Goal: Task Accomplishment & Management: Use online tool/utility

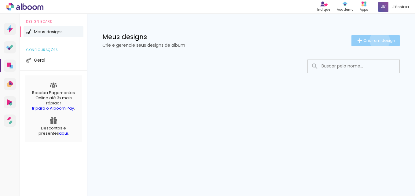
click at [378, 40] on span "Criar um design" at bounding box center [379, 40] width 32 height 4
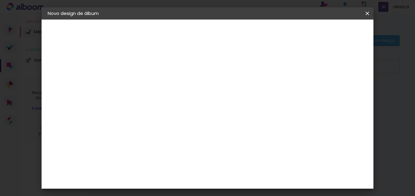
click at [147, 85] on input at bounding box center [147, 81] width 0 height 9
type input "n"
type input "[PERSON_NAME]"
type paper-input "[PERSON_NAME]"
click at [0, 0] on slot "Avançar" at bounding box center [0, 0] width 0 height 0
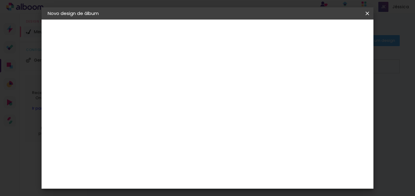
click at [0, 0] on slot "Tamanho Livre" at bounding box center [0, 0] width 0 height 0
click at [194, 99] on iron-icon at bounding box center [191, 97] width 5 height 5
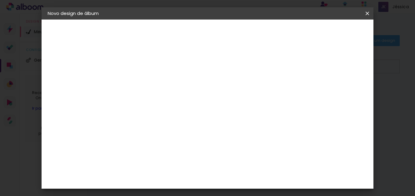
click at [213, 96] on iron-icon at bounding box center [209, 92] width 7 height 7
click at [262, 66] on div "Avançado Tamanho Livre Sugerir uma encadernadora" at bounding box center [232, 97] width 59 height 77
click at [0, 0] on slot "Avançar" at bounding box center [0, 0] width 0 height 0
click at [211, 97] on div "30 cm" at bounding box center [201, 95] width 87 height 15
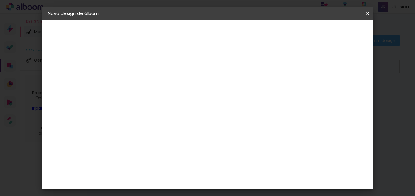
click at [197, 96] on span "30" at bounding box center [197, 95] width 10 height 9
drag, startPoint x: 201, startPoint y: 95, endPoint x: 186, endPoint y: 93, distance: 15.3
click at [186, 93] on div "30 cm" at bounding box center [201, 95] width 87 height 15
drag, startPoint x: 186, startPoint y: 93, endPoint x: 255, endPoint y: 81, distance: 70.4
click at [255, 81] on div "30 cm cm cm mm A maioria das encadernadoras sugere 5mm de sangria." at bounding box center [232, 101] width 223 height 49
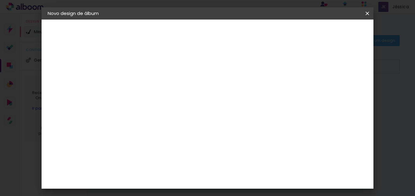
click at [76, 63] on div "2. Especificações" at bounding box center [81, 62] width 67 height 7
type input "1"
type paper-input "1"
click at [151, 72] on input "1" at bounding box center [143, 70] width 21 height 8
type input "9"
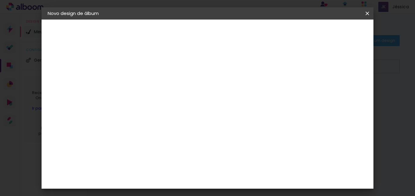
type paper-input "9"
click at [152, 67] on input "9" at bounding box center [143, 70] width 21 height 8
type input "10"
type paper-input "10"
click at [152, 67] on input "10" at bounding box center [143, 70] width 21 height 8
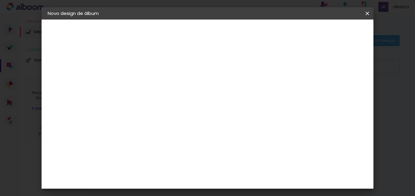
type input "11"
type paper-input "11"
click at [152, 67] on input "11" at bounding box center [143, 70] width 21 height 8
type input "12"
type paper-input "12"
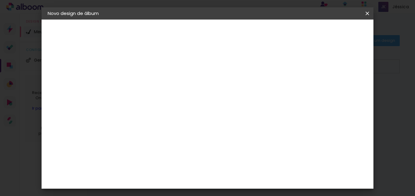
click at [152, 67] on input "12" at bounding box center [143, 70] width 21 height 8
type input "13"
type paper-input "13"
click at [152, 67] on input "13" at bounding box center [143, 70] width 21 height 8
type input "12"
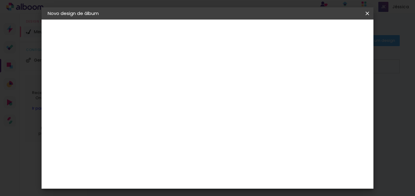
type paper-input "12"
click at [152, 71] on input "12" at bounding box center [143, 70] width 21 height 8
type input "11"
type paper-input "11"
click at [152, 71] on input "11" at bounding box center [143, 70] width 21 height 8
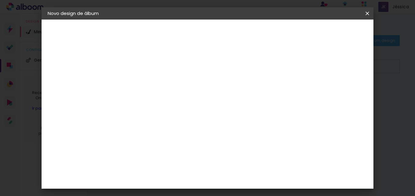
type input "0"
type paper-input "0"
click at [152, 71] on input "0" at bounding box center [143, 70] width 21 height 8
click at [132, 157] on input "30" at bounding box center [128, 157] width 16 height 9
drag, startPoint x: 136, startPoint y: 156, endPoint x: 116, endPoint y: 155, distance: 20.5
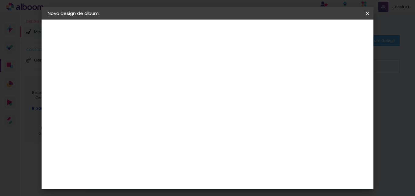
click at [116, 20] on quentale-album-spec "Iniciar design Iniciar design" at bounding box center [207, 20] width 331 height 0
drag, startPoint x: 116, startPoint y: 155, endPoint x: 141, endPoint y: 154, distance: 25.1
click at [141, 154] on div "cm" at bounding box center [139, 157] width 7 height 9
click at [135, 156] on input "30" at bounding box center [128, 157] width 16 height 9
type input "3"
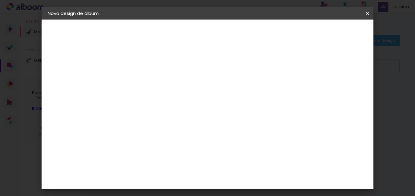
type input "25"
type paper-input "25"
click at [198, 95] on span "30" at bounding box center [197, 95] width 10 height 9
click at [200, 94] on span "30" at bounding box center [197, 95] width 10 height 9
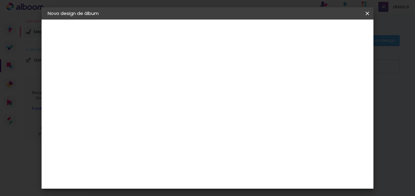
click at [244, 149] on input "60" at bounding box center [241, 149] width 16 height 9
type input "50"
type paper-input "50"
click at [0, 0] on slot "Voltar" at bounding box center [0, 0] width 0 height 0
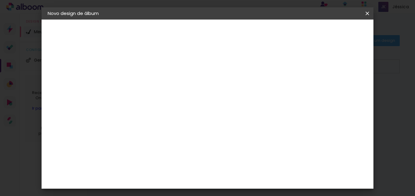
click at [262, 34] on div "Voltar Avançar" at bounding box center [231, 32] width 61 height 10
click at [0, 0] on slot "Tamanho Livre" at bounding box center [0, 0] width 0 height 0
click at [0, 0] on slot "Avançar" at bounding box center [0, 0] width 0 height 0
click at [142, 71] on input "0" at bounding box center [143, 70] width 21 height 8
type input "15"
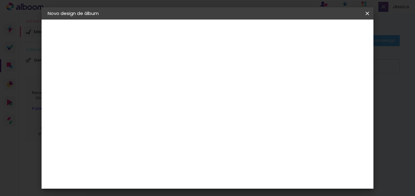
type paper-input "15"
type input "4"
type paper-input "4"
click at [337, 93] on input "4" at bounding box center [336, 92] width 11 height 9
type input "0"
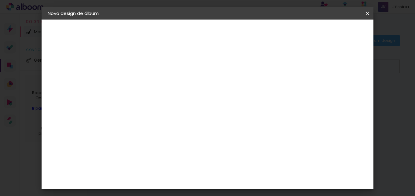
type input "15"
type paper-input "15"
click at [299, 69] on div at bounding box center [295, 69] width 5 height 5
type paper-checkbox "on"
click at [299, 69] on div at bounding box center [295, 69] width 5 height 5
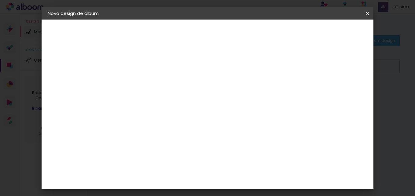
click at [299, 69] on div at bounding box center [295, 69] width 5 height 5
type input "14"
type paper-input "14"
click at [332, 94] on input "14" at bounding box center [329, 92] width 11 height 9
type input "13"
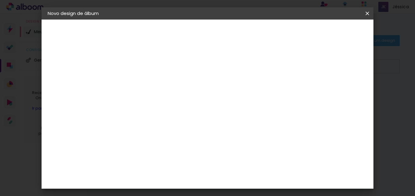
type paper-input "13"
click at [332, 94] on input "13" at bounding box center [329, 92] width 11 height 9
type input "12"
type paper-input "12"
click at [332, 94] on input "12" at bounding box center [330, 92] width 11 height 9
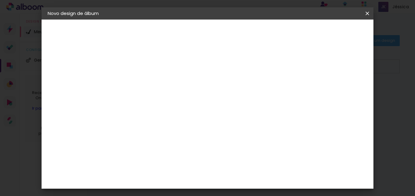
type input "11"
type paper-input "11"
click at [332, 94] on input "11" at bounding box center [331, 92] width 11 height 9
type input "10"
type paper-input "10"
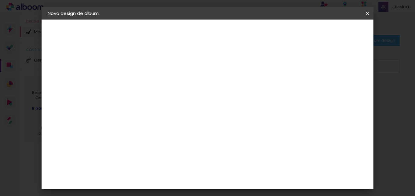
click at [332, 94] on input "10" at bounding box center [332, 92] width 11 height 9
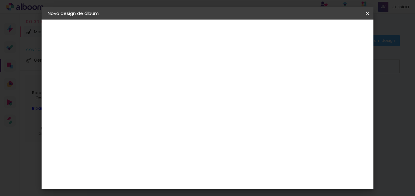
click at [332, 94] on input "10" at bounding box center [332, 92] width 11 height 9
type input "11"
type paper-input "11"
click at [335, 90] on input "11" at bounding box center [331, 92] width 11 height 9
type input "12"
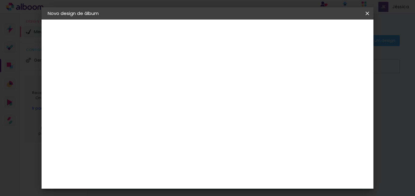
type paper-input "12"
click at [335, 90] on input "12" at bounding box center [331, 92] width 11 height 9
type input "13"
type paper-input "13"
click at [335, 90] on input "13" at bounding box center [330, 92] width 11 height 9
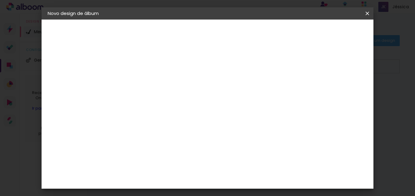
type input "14"
type paper-input "14"
click at [335, 90] on input "14" at bounding box center [330, 92] width 11 height 9
click at [335, 90] on div "mm" at bounding box center [339, 92] width 9 height 9
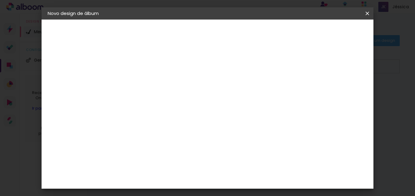
click at [335, 90] on div "mm" at bounding box center [339, 92] width 9 height 9
drag, startPoint x: 335, startPoint y: 90, endPoint x: 327, endPoint y: 92, distance: 8.7
click at [327, 92] on input "14" at bounding box center [329, 92] width 11 height 9
type input "15"
type paper-input "15"
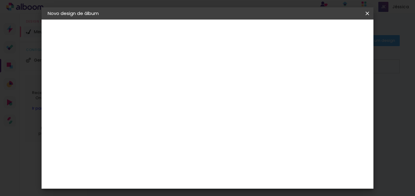
click at [334, 89] on input "15" at bounding box center [329, 92] width 11 height 9
click at [271, 82] on div "25 cm cm cm mm A maioria das encadernadoras sugere 5mm de sangria." at bounding box center [232, 101] width 223 height 49
click at [329, 30] on span "Iniciar design" at bounding box center [315, 32] width 28 height 4
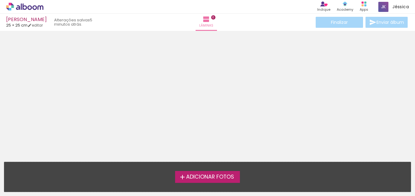
click at [207, 178] on span "Adicionar Fotos" at bounding box center [210, 176] width 48 height 5
click at [0, 0] on input "file" at bounding box center [0, 0] width 0 height 0
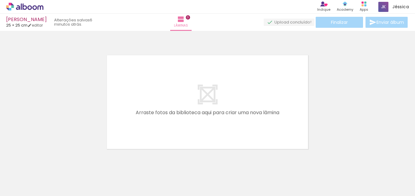
click at [265, 54] on quentale-layouter at bounding box center [207, 102] width 214 height 107
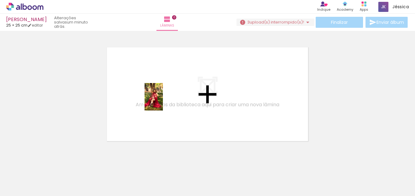
drag, startPoint x: 64, startPoint y: 179, endPoint x: 162, endPoint y: 116, distance: 117.2
click at [163, 102] on quentale-workspace at bounding box center [207, 98] width 415 height 196
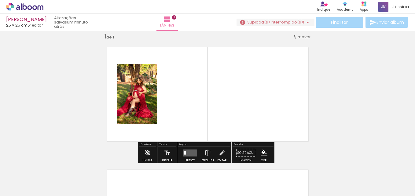
scroll to position [8, 0]
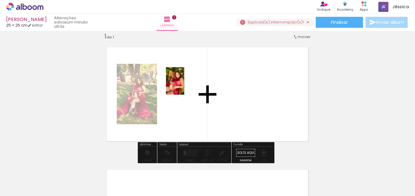
drag, startPoint x: 99, startPoint y: 177, endPoint x: 183, endPoint y: 88, distance: 122.6
click at [183, 88] on quentale-workspace at bounding box center [207, 98] width 415 height 196
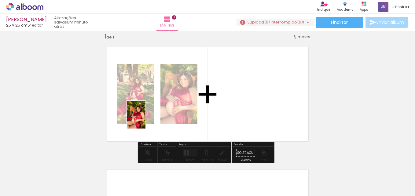
drag, startPoint x: 130, startPoint y: 177, endPoint x: 146, endPoint y: 124, distance: 55.1
click at [145, 120] on quentale-workspace at bounding box center [207, 98] width 415 height 196
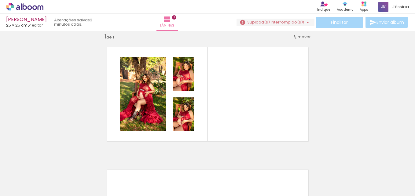
scroll to position [0, 0]
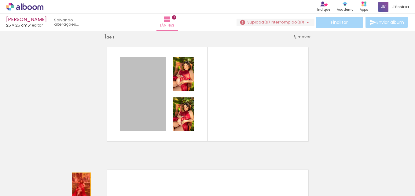
drag, startPoint x: 144, startPoint y: 92, endPoint x: 79, endPoint y: 187, distance: 116.0
click at [79, 187] on quentale-workspace at bounding box center [207, 98] width 415 height 196
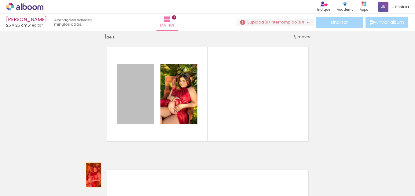
drag, startPoint x: 141, startPoint y: 107, endPoint x: 104, endPoint y: 160, distance: 63.8
click at [86, 182] on quentale-workspace at bounding box center [207, 98] width 415 height 196
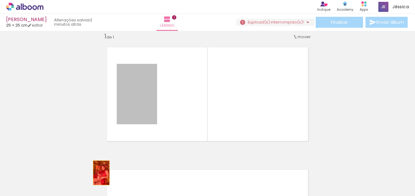
drag, startPoint x: 140, startPoint y: 105, endPoint x: 96, endPoint y: 179, distance: 86.1
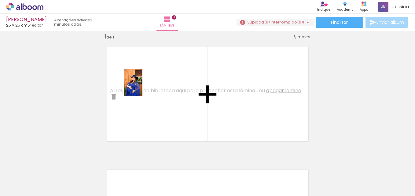
drag, startPoint x: 197, startPoint y: 178, endPoint x: 139, endPoint y: 84, distance: 110.0
click at [139, 84] on quentale-workspace at bounding box center [207, 98] width 415 height 196
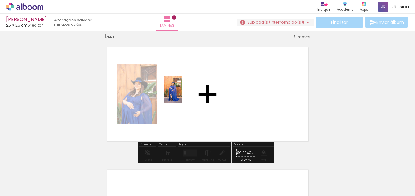
drag, startPoint x: 238, startPoint y: 181, endPoint x: 182, endPoint y: 94, distance: 103.0
click at [182, 94] on quentale-workspace at bounding box center [207, 98] width 415 height 196
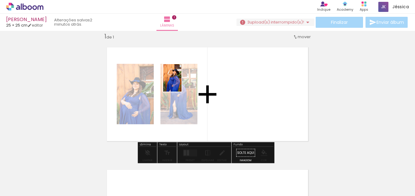
drag, startPoint x: 272, startPoint y: 179, endPoint x: 183, endPoint y: 78, distance: 134.3
click at [183, 78] on quentale-workspace at bounding box center [207, 98] width 415 height 196
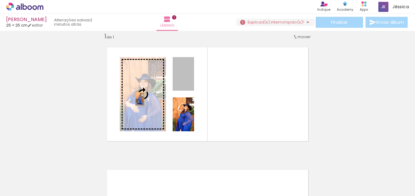
drag, startPoint x: 190, startPoint y: 80, endPoint x: 139, endPoint y: 99, distance: 54.3
click at [0, 0] on slot at bounding box center [0, 0] width 0 height 0
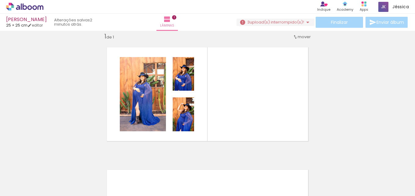
scroll to position [0, 203]
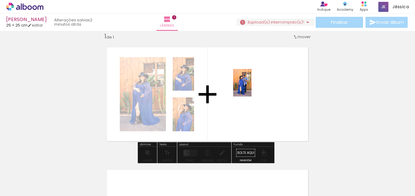
drag, startPoint x: 101, startPoint y: 176, endPoint x: 241, endPoint y: 101, distance: 159.1
click at [251, 88] on quentale-workspace at bounding box center [207, 98] width 415 height 196
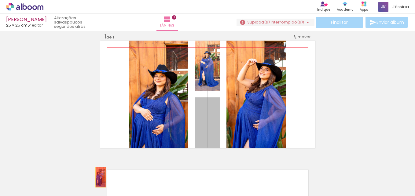
drag, startPoint x: 208, startPoint y: 129, endPoint x: 98, endPoint y: 177, distance: 119.2
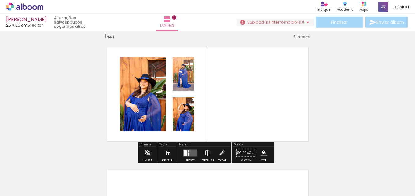
click at [332, 91] on div "Inserir lâmina 1 de 1" at bounding box center [207, 147] width 415 height 245
click at [251, 85] on quentale-layouter at bounding box center [207, 94] width 214 height 107
click at [193, 154] on quentale-layouter at bounding box center [190, 152] width 14 height 7
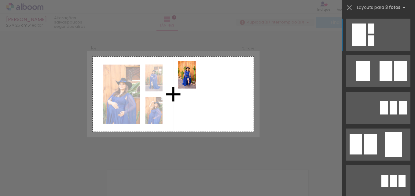
drag, startPoint x: 239, startPoint y: 180, endPoint x: 196, endPoint y: 79, distance: 109.3
click at [196, 79] on quentale-workspace at bounding box center [207, 98] width 415 height 196
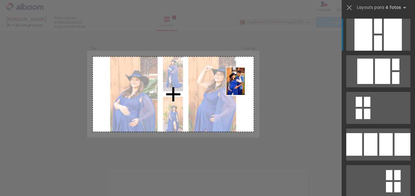
drag, startPoint x: 134, startPoint y: 180, endPoint x: 230, endPoint y: 101, distance: 124.5
click at [248, 84] on quentale-workspace at bounding box center [207, 98] width 415 height 196
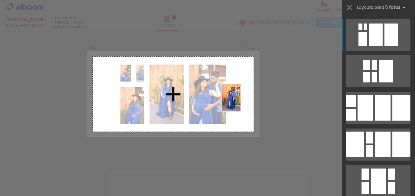
drag, startPoint x: 102, startPoint y: 180, endPoint x: 241, endPoint y: 102, distance: 160.0
click at [241, 102] on quentale-workspace at bounding box center [207, 98] width 415 height 196
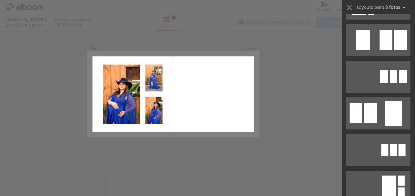
scroll to position [0, 0]
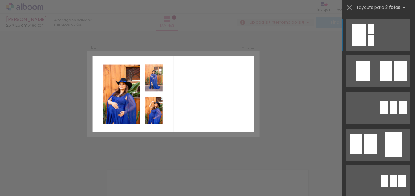
drag, startPoint x: 360, startPoint y: 36, endPoint x: 360, endPoint y: 42, distance: 5.5
click at [360, 37] on div at bounding box center [359, 35] width 14 height 22
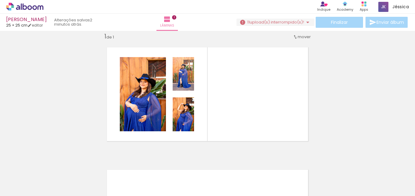
scroll to position [0, 197]
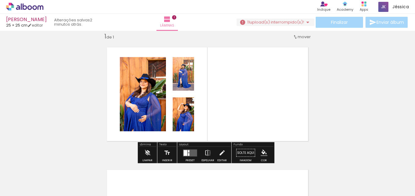
click at [108, 87] on quentale-layouter at bounding box center [207, 94] width 214 height 107
click at [306, 22] on iron-icon at bounding box center [307, 22] width 7 height 7
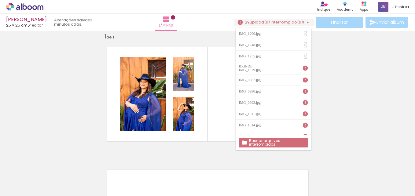
scroll to position [0, 0]
click at [332, 61] on div "Inserir lâmina 1 de 1" at bounding box center [207, 147] width 415 height 245
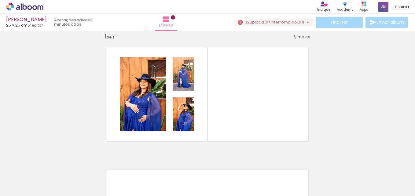
scroll to position [0, 201]
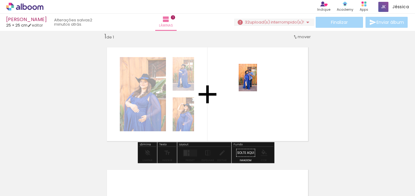
drag, startPoint x: 101, startPoint y: 179, endPoint x: 225, endPoint y: 109, distance: 142.8
click at [257, 82] on quentale-workspace at bounding box center [207, 98] width 415 height 196
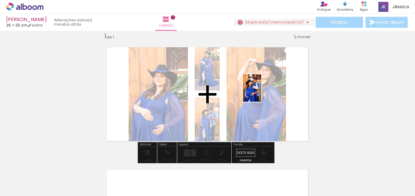
drag, startPoint x: 139, startPoint y: 176, endPoint x: 261, endPoint y: 96, distance: 146.2
click at [263, 91] on quentale-workspace at bounding box center [207, 98] width 415 height 196
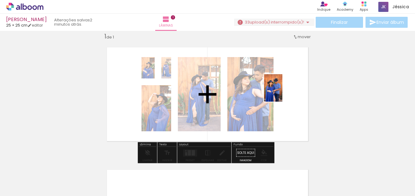
drag, startPoint x: 269, startPoint y: 169, endPoint x: 287, endPoint y: 83, distance: 88.6
click at [287, 83] on quentale-workspace at bounding box center [207, 98] width 415 height 196
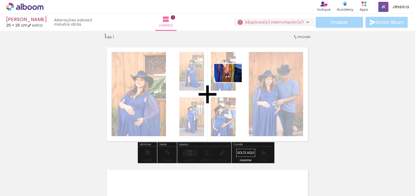
drag, startPoint x: 305, startPoint y: 178, endPoint x: 235, endPoint y: 84, distance: 117.3
click at [225, 73] on quentale-workspace at bounding box center [207, 98] width 415 height 196
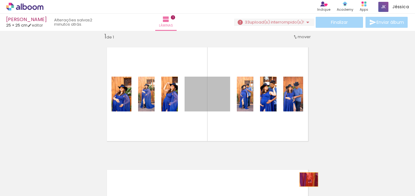
drag, startPoint x: 217, startPoint y: 106, endPoint x: 306, endPoint y: 179, distance: 115.8
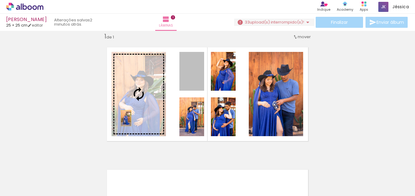
drag, startPoint x: 191, startPoint y: 85, endPoint x: 126, endPoint y: 117, distance: 72.3
click at [0, 0] on slot at bounding box center [0, 0] width 0 height 0
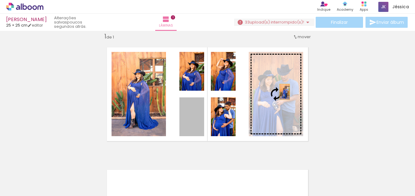
drag, startPoint x: 189, startPoint y: 126, endPoint x: 282, endPoint y: 92, distance: 98.8
click at [0, 0] on slot at bounding box center [0, 0] width 0 height 0
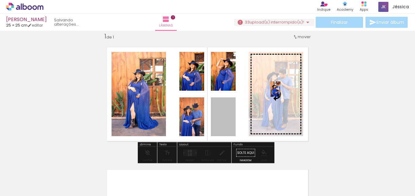
drag, startPoint x: 217, startPoint y: 118, endPoint x: 282, endPoint y: 92, distance: 70.3
click at [0, 0] on slot at bounding box center [0, 0] width 0 height 0
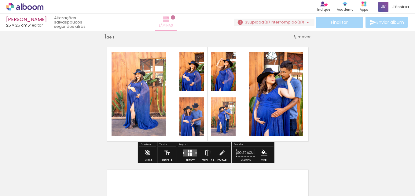
click at [169, 22] on iron-icon at bounding box center [165, 19] width 7 height 7
drag, startPoint x: 341, startPoint y: 115, endPoint x: 344, endPoint y: 114, distance: 3.8
click at [341, 115] on div "Inserir lâmina 1 de 1" at bounding box center [207, 147] width 415 height 245
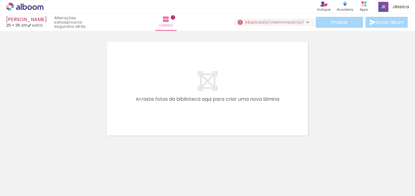
scroll to position [136, 0]
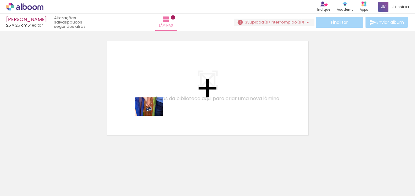
drag, startPoint x: 137, startPoint y: 181, endPoint x: 162, endPoint y: 98, distance: 86.4
click at [162, 98] on quentale-workspace at bounding box center [207, 98] width 415 height 196
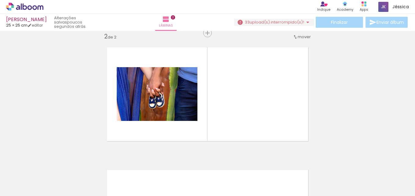
scroll to position [130, 0]
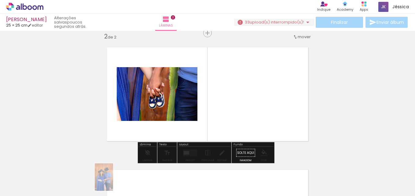
drag, startPoint x: 107, startPoint y: 183, endPoint x: 114, endPoint y: 181, distance: 6.7
click at [114, 181] on div at bounding box center [105, 175] width 20 height 30
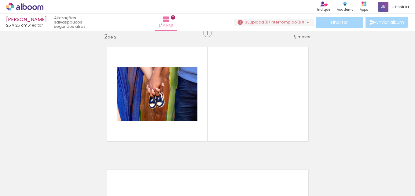
scroll to position [0, 233]
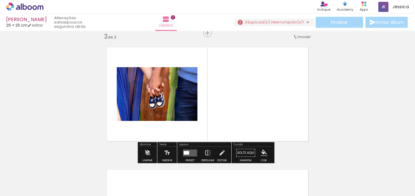
drag, startPoint x: 330, startPoint y: 89, endPoint x: 325, endPoint y: 90, distance: 5.3
click at [331, 89] on div "Inserir lâmina 1 de 2 Inserir lâmina 2 de 2" at bounding box center [207, 87] width 415 height 368
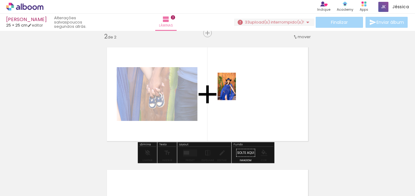
drag, startPoint x: 140, startPoint y: 176, endPoint x: 176, endPoint y: 163, distance: 38.0
click at [241, 88] on quentale-workspace at bounding box center [207, 98] width 415 height 196
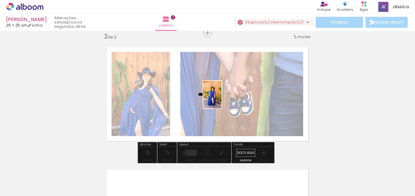
drag, startPoint x: 176, startPoint y: 173, endPoint x: 201, endPoint y: 153, distance: 31.7
click at [229, 93] on quentale-workspace at bounding box center [207, 98] width 415 height 196
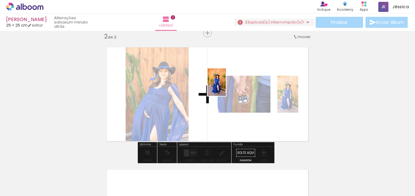
drag, startPoint x: 202, startPoint y: 163, endPoint x: 200, endPoint y: 147, distance: 16.3
click at [226, 86] on quentale-workspace at bounding box center [207, 98] width 415 height 196
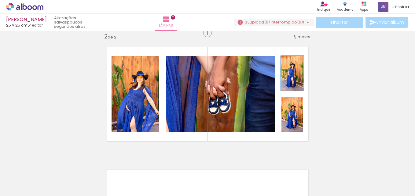
click at [299, 80] on quentale-photo at bounding box center [292, 73] width 22 height 35
click at [299, 81] on quentale-photo at bounding box center [292, 73] width 22 height 35
click at [297, 78] on quentale-photo at bounding box center [292, 73] width 22 height 35
click at [299, 78] on quentale-photo at bounding box center [292, 73] width 22 height 35
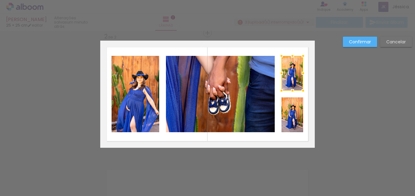
click at [0, 0] on slot "Cancelar" at bounding box center [0, 0] width 0 height 0
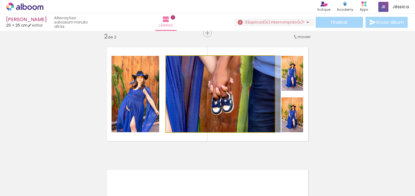
drag, startPoint x: 231, startPoint y: 101, endPoint x: 238, endPoint y: 102, distance: 6.4
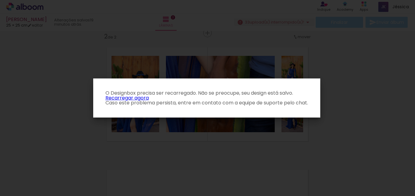
scroll to position [0, 233]
